Goal: Task Accomplishment & Management: Use online tool/utility

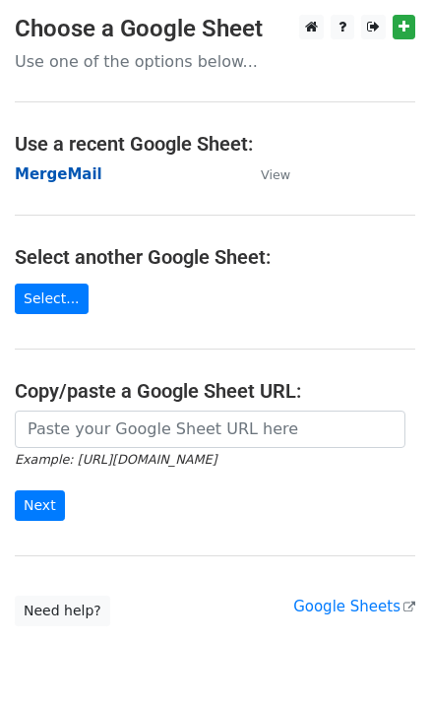
click at [62, 180] on strong "MergeMail" at bounding box center [59, 174] width 88 height 18
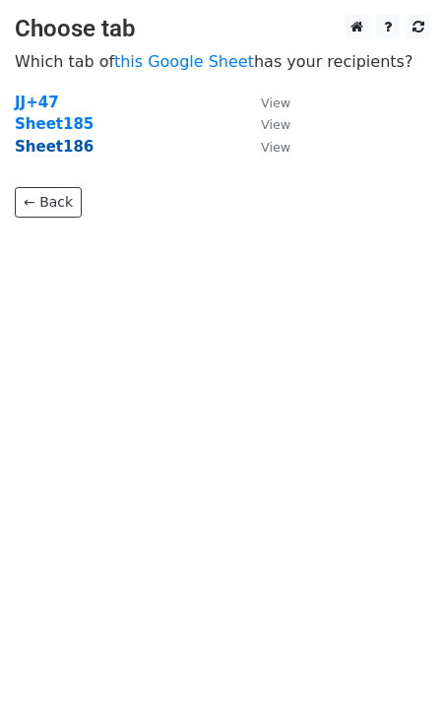
click at [56, 152] on strong "Sheet186" at bounding box center [54, 147] width 79 height 18
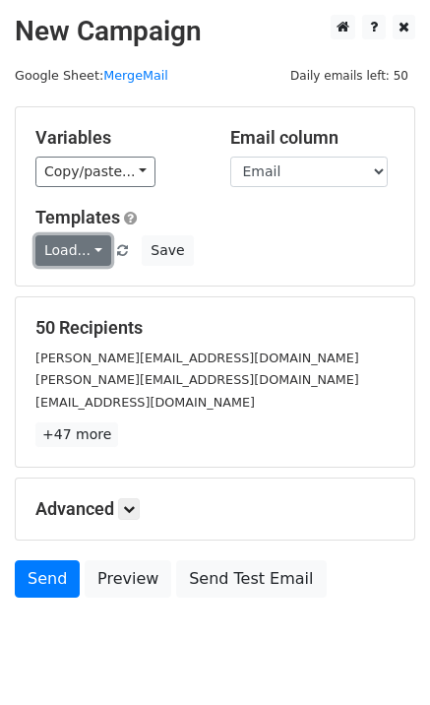
click at [74, 258] on link "Load..." at bounding box center [73, 250] width 76 height 31
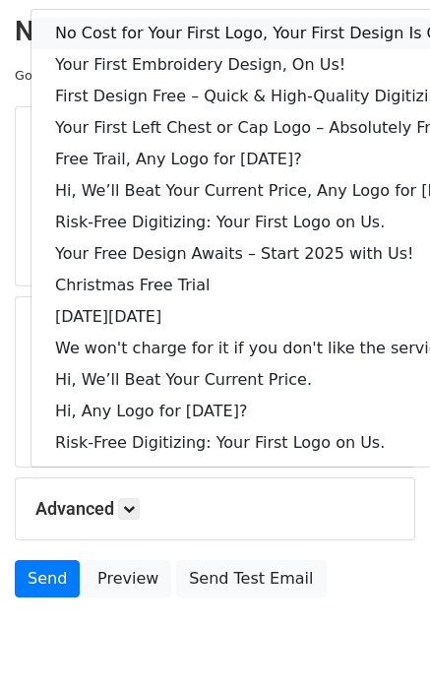
click at [133, 33] on link "No Cost for Your First Logo, Your First Design Is On Us!" at bounding box center [268, 33] width 475 height 31
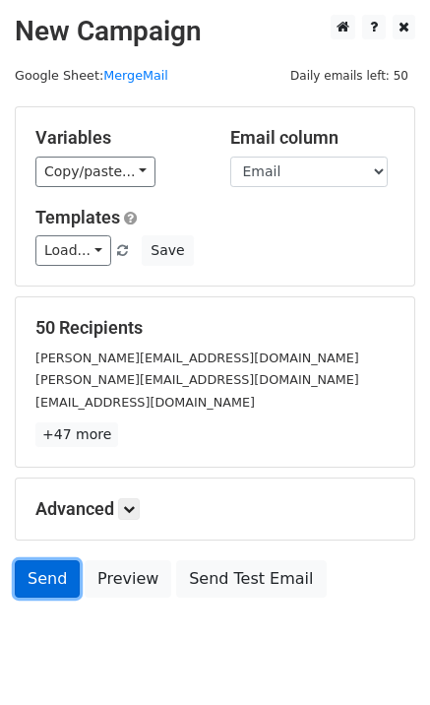
click at [37, 571] on link "Send" at bounding box center [47, 578] width 65 height 37
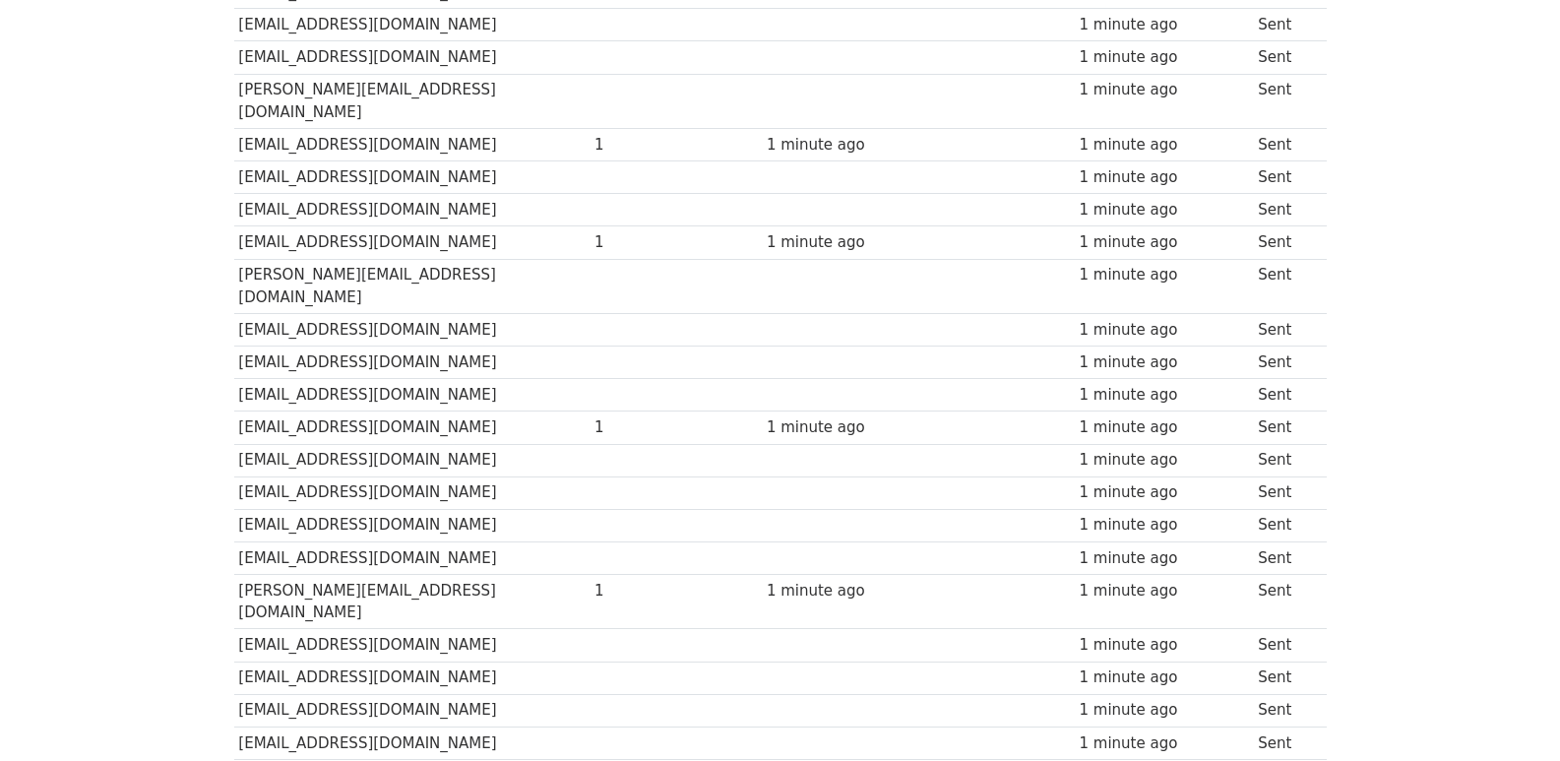
scroll to position [1370, 0]
